Goal: Find specific page/section

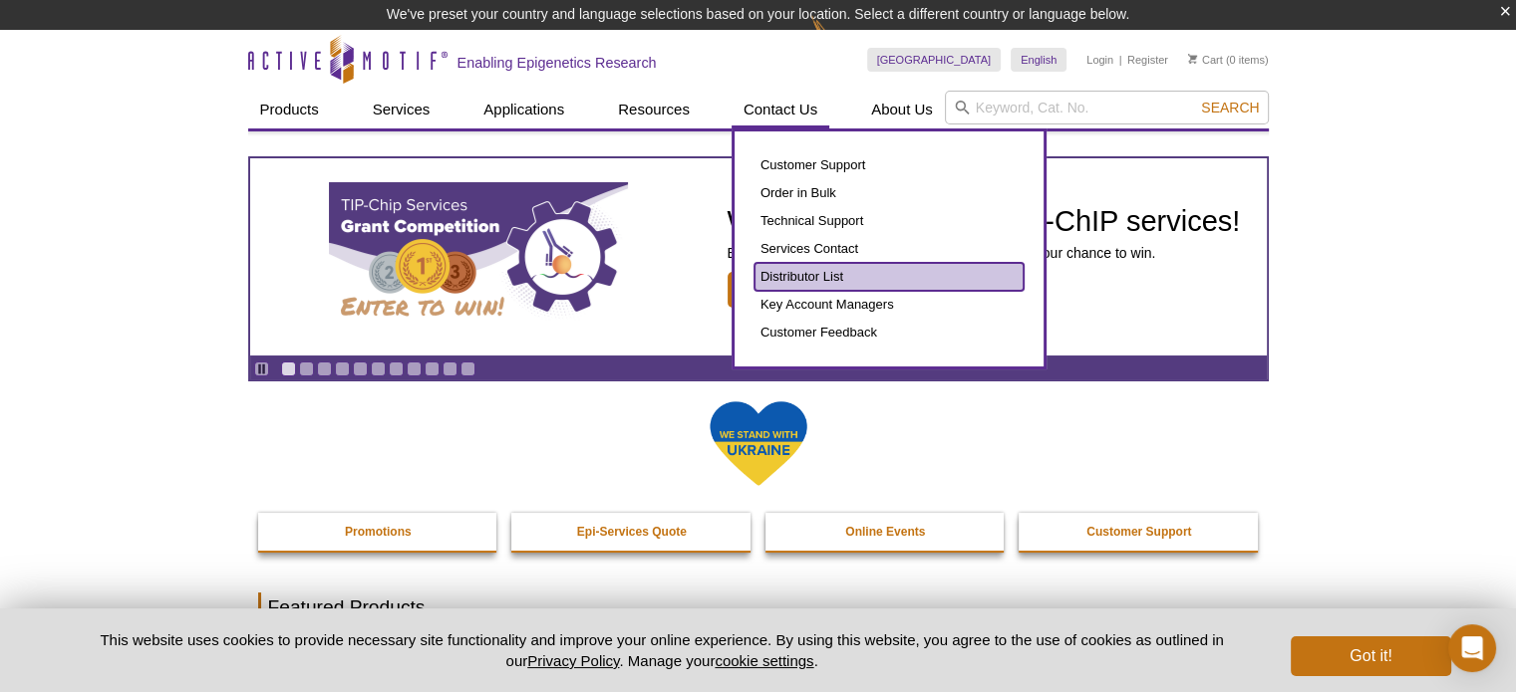
click at [798, 274] on link "Distributor List" at bounding box center [888, 277] width 269 height 28
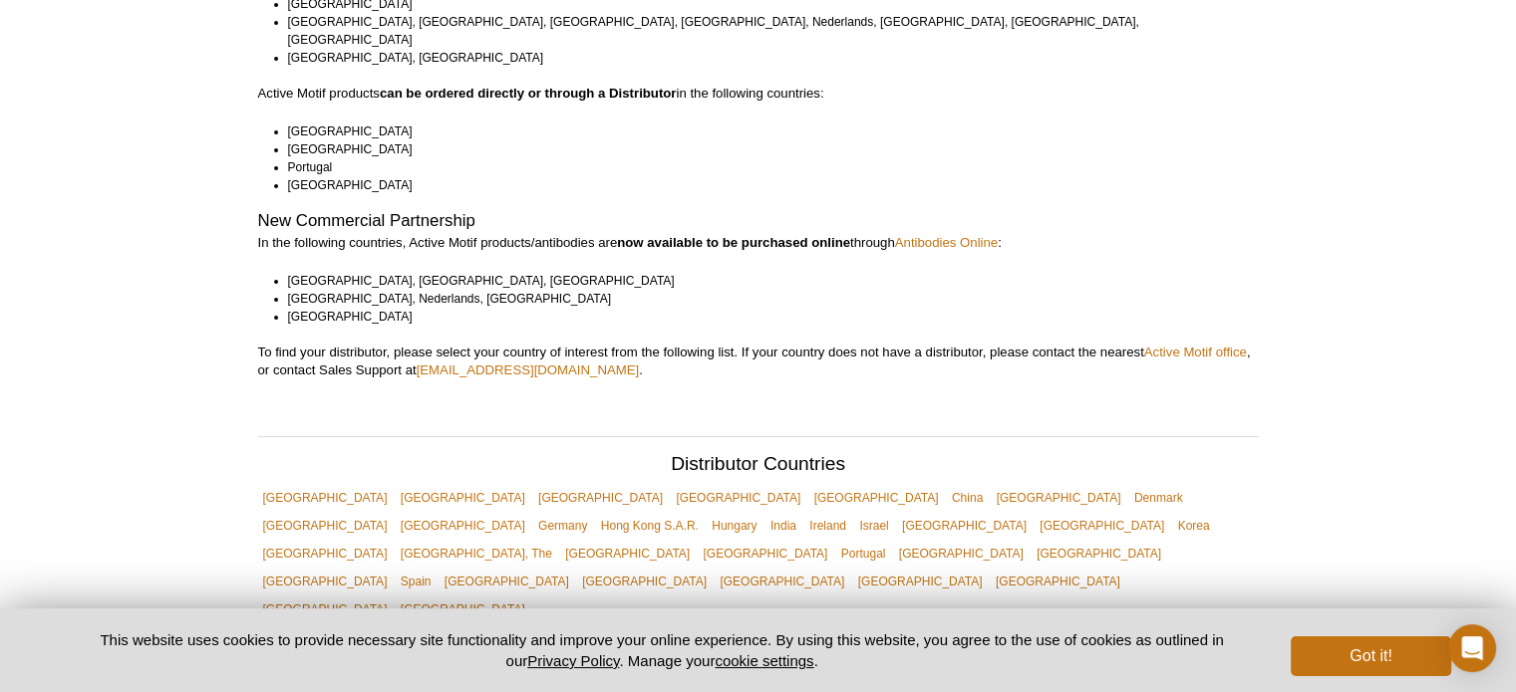
scroll to position [299, 0]
click at [1031, 511] on link "[GEOGRAPHIC_DATA]" at bounding box center [964, 525] width 135 height 28
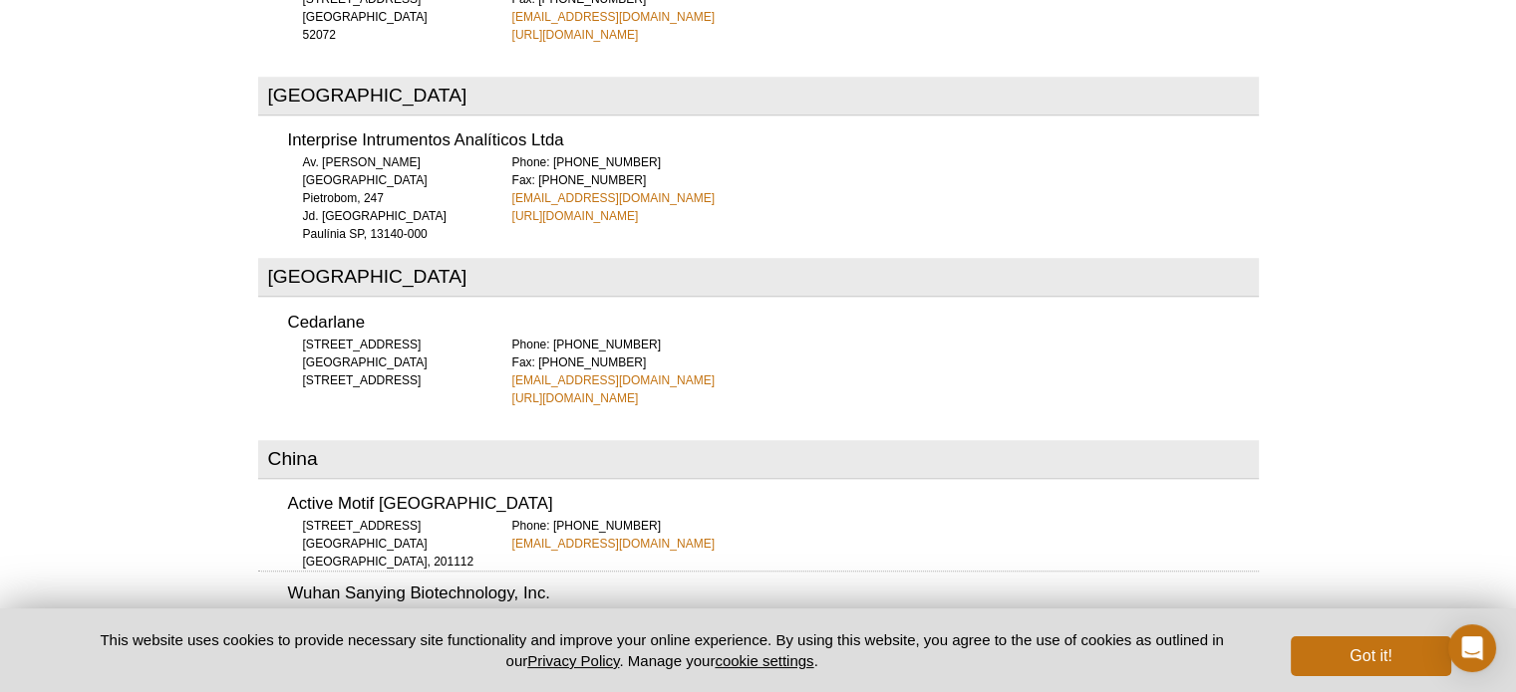
scroll to position [1484, 0]
